Goal: Transaction & Acquisition: Purchase product/service

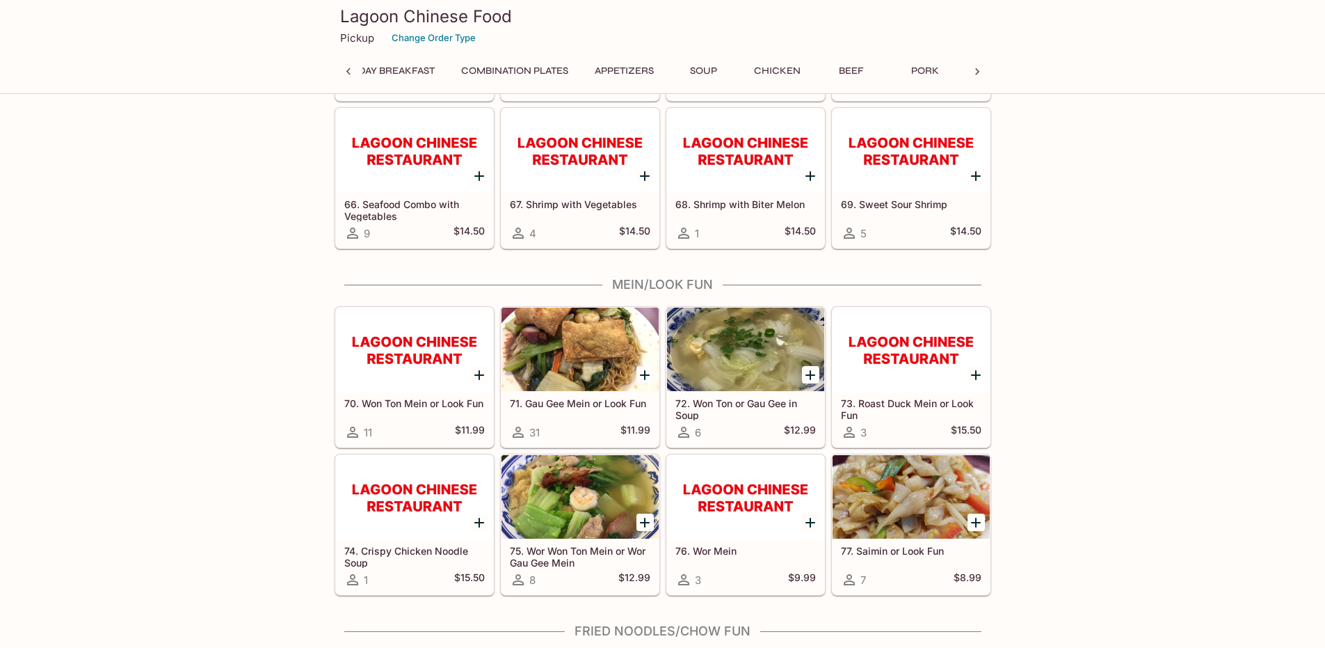
scroll to position [0, 207]
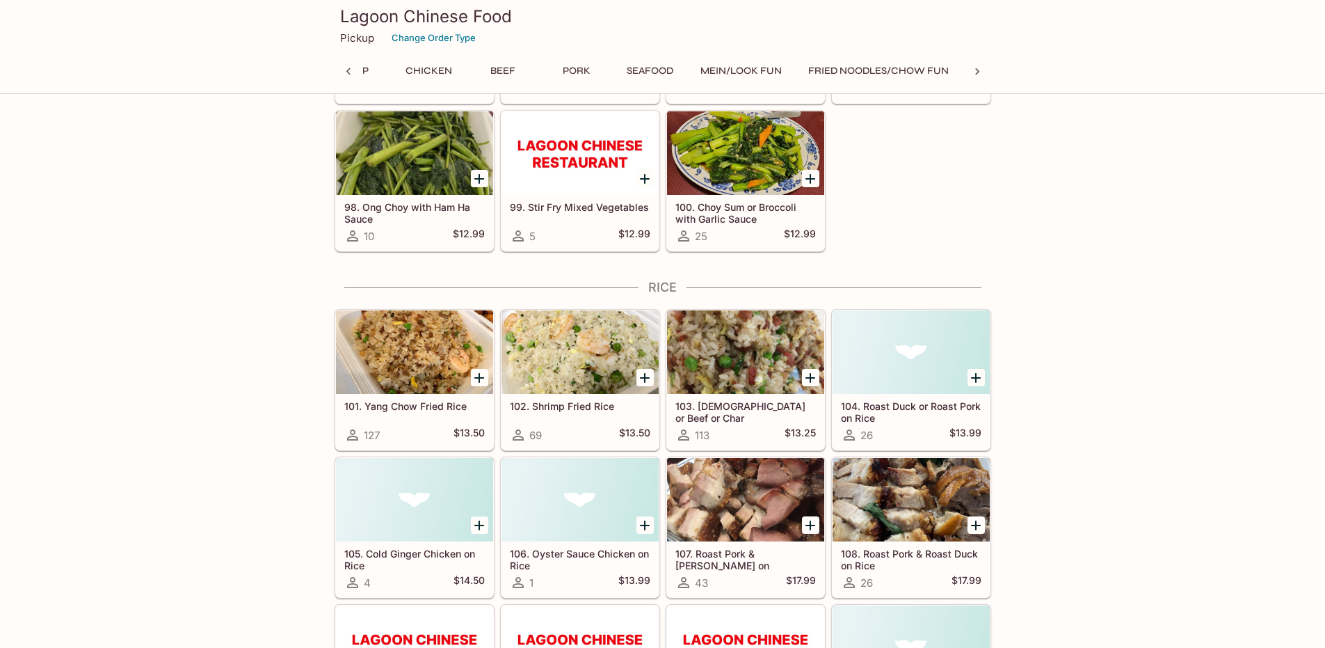
scroll to position [0, 601]
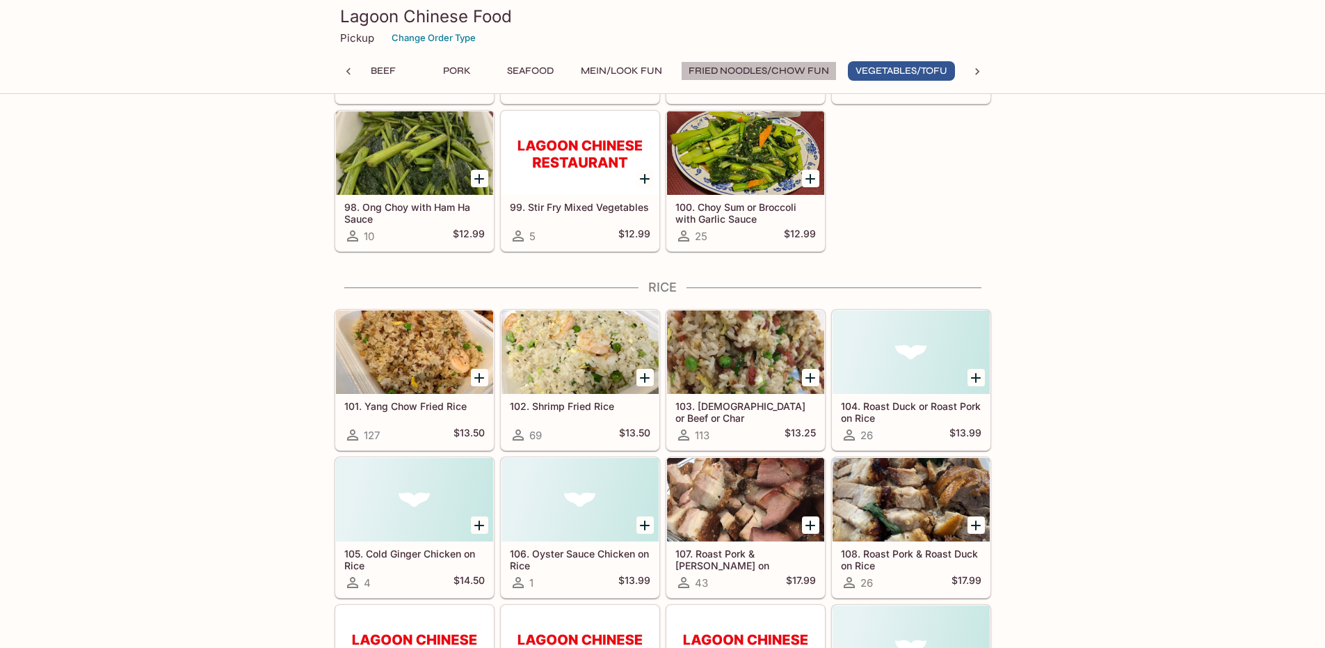
click at [769, 64] on button "Fried Noodles/Chow Fun" at bounding box center [759, 70] width 156 height 19
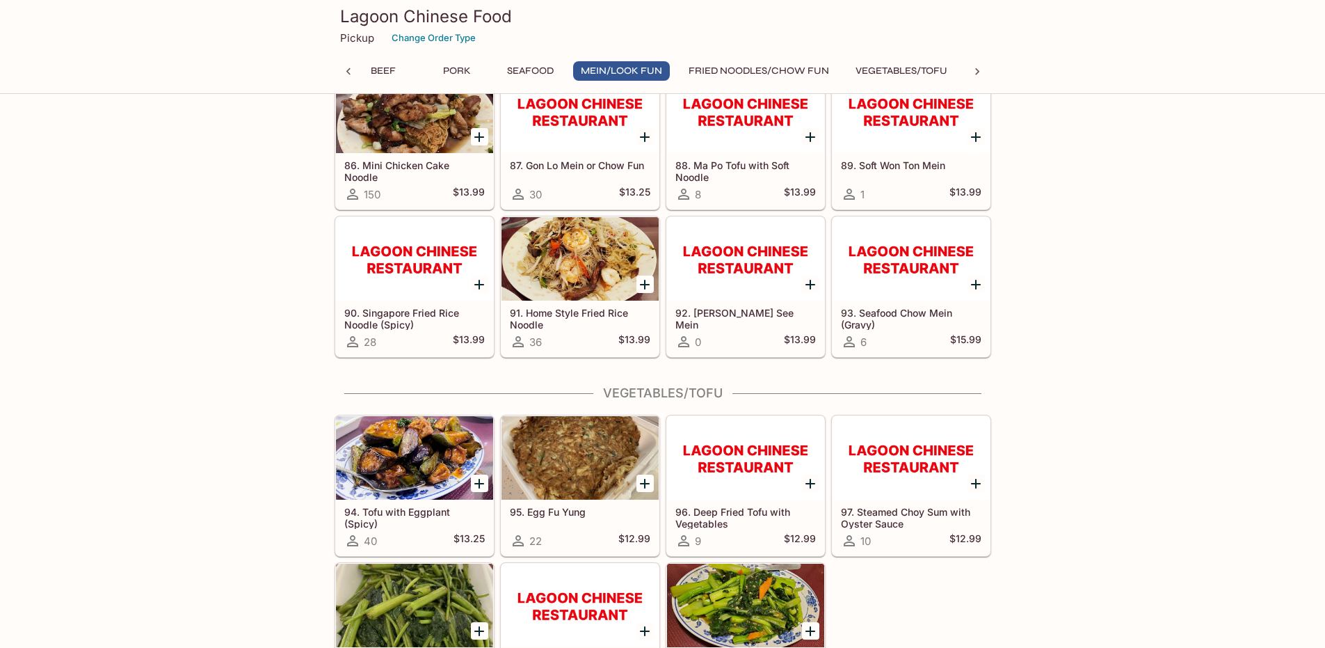
scroll to position [4052, 0]
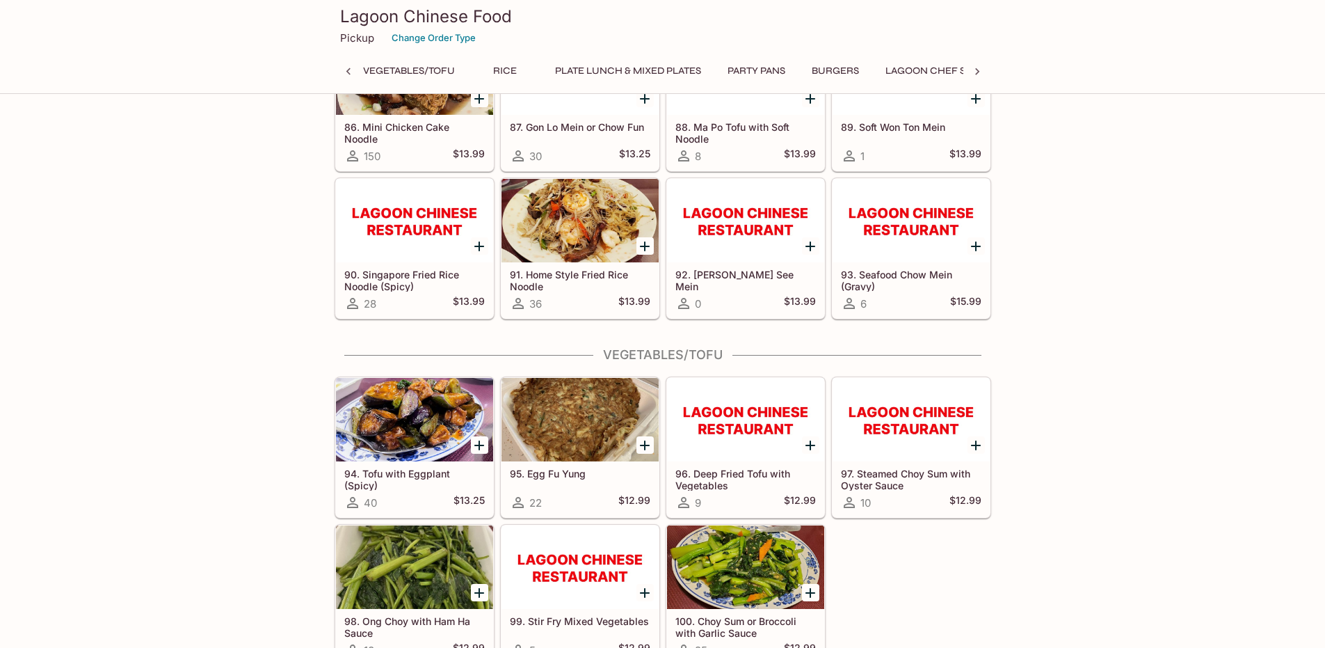
scroll to position [0, 926]
click at [545, 271] on h5 "91. Home Style Fried Rice Noodle" at bounding box center [580, 279] width 141 height 23
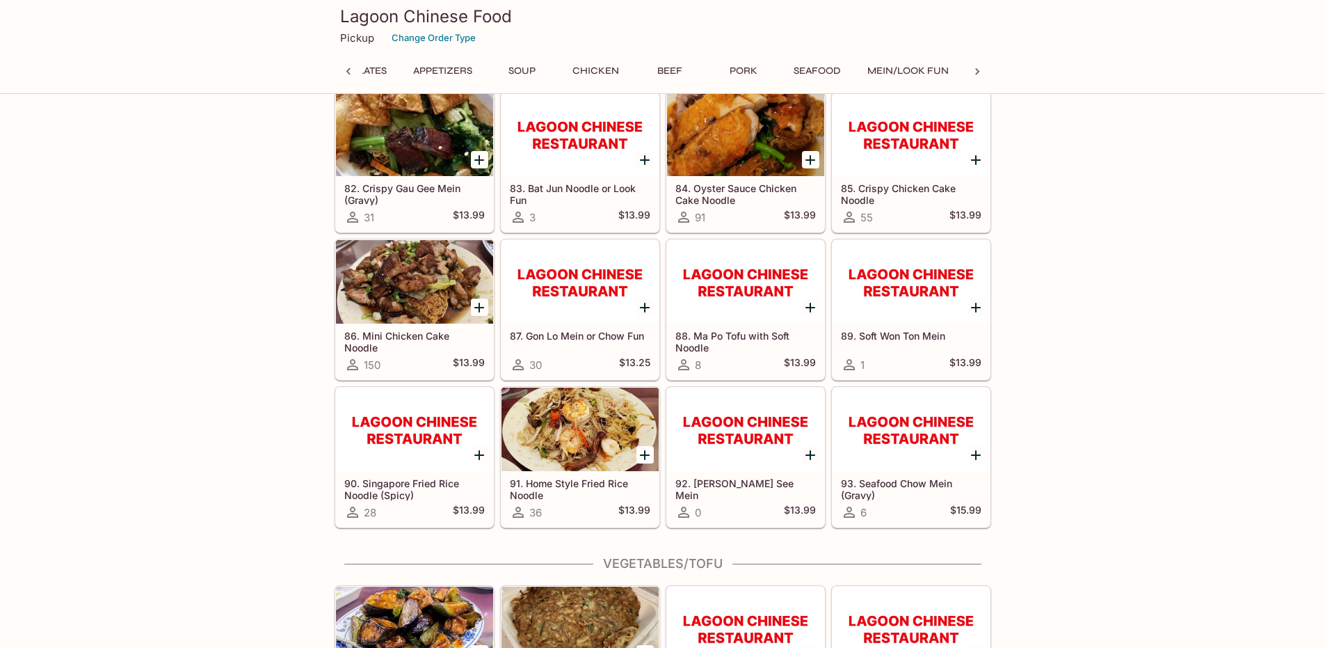
scroll to position [0, 481]
click at [1067, 503] on div "Daily Special Oyster Sauce Chicken on Cake Noodles 29 $12.50 All Day Breakfast …" at bounding box center [662, 170] width 1325 height 8618
